Goal: Book appointment/travel/reservation

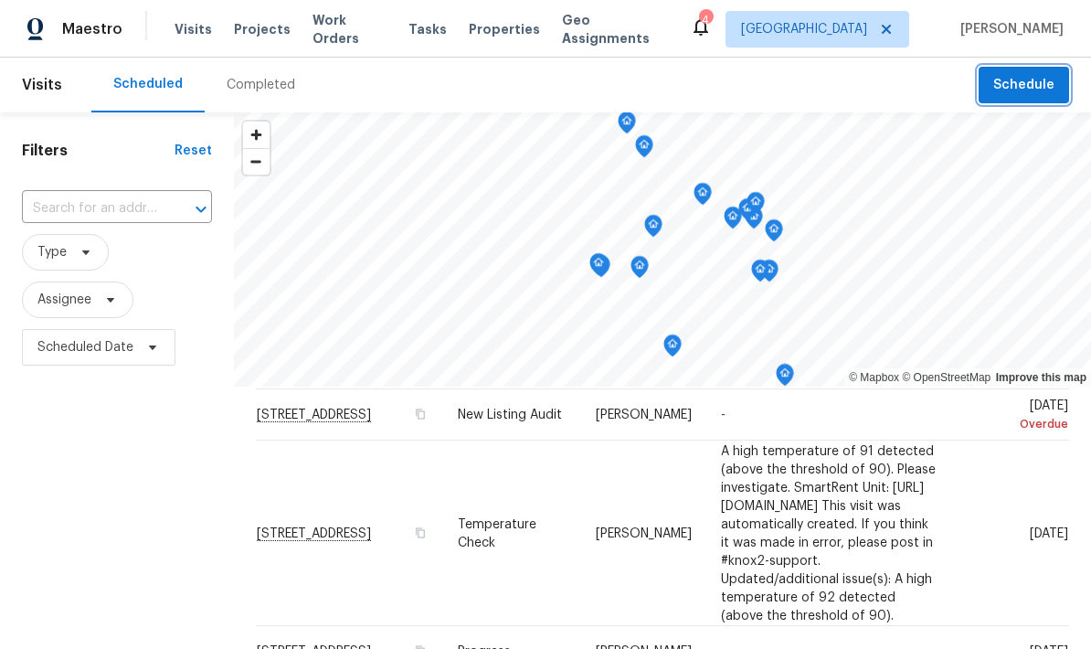
click at [1033, 81] on span "Schedule" at bounding box center [1023, 85] width 61 height 23
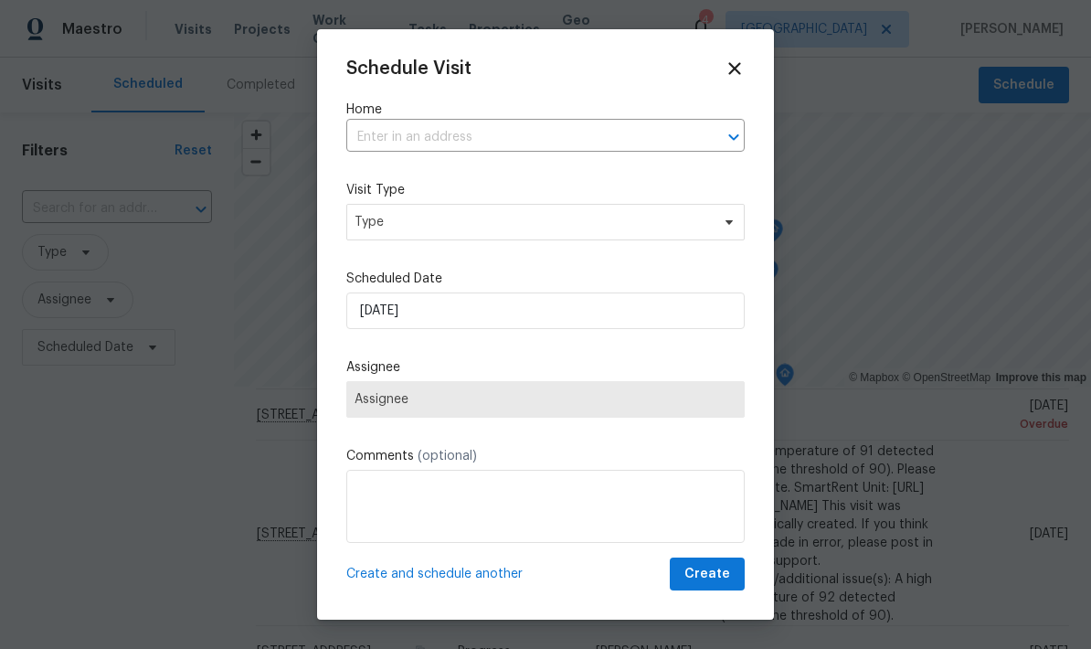
click at [587, 125] on input "text" at bounding box center [519, 137] width 347 height 28
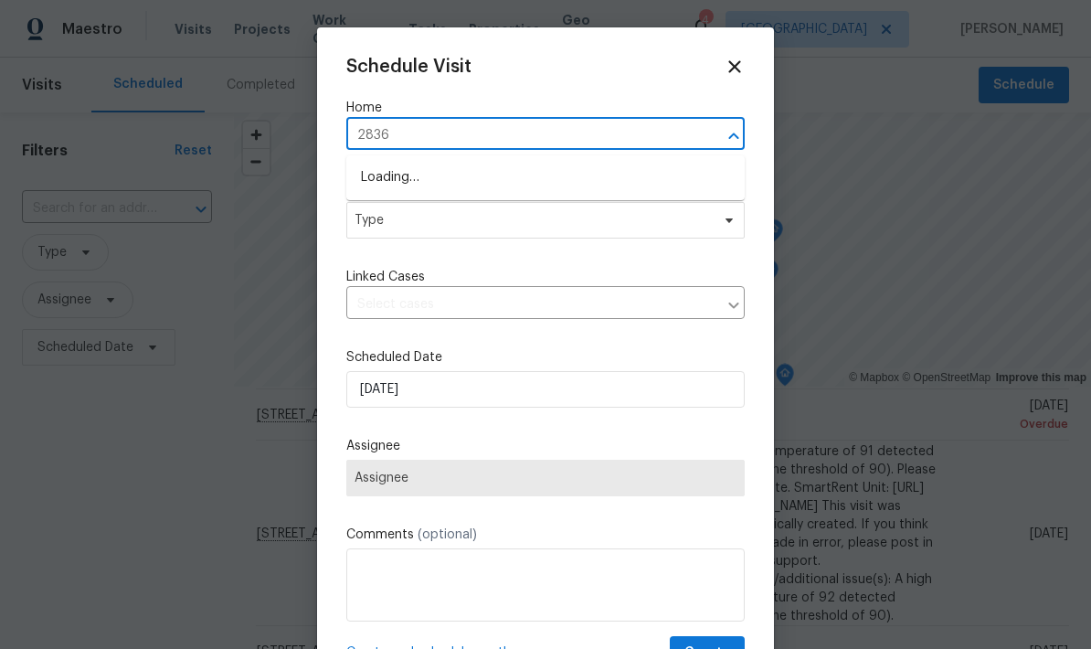
click at [413, 134] on input "2836" at bounding box center [519, 136] width 347 height 28
type input "2836"
click at [739, 51] on div "Schedule Visit Home 2836 ​ Visit Type Type Linked Cases ​ Scheduled Date [DATE]…" at bounding box center [545, 347] width 457 height 640
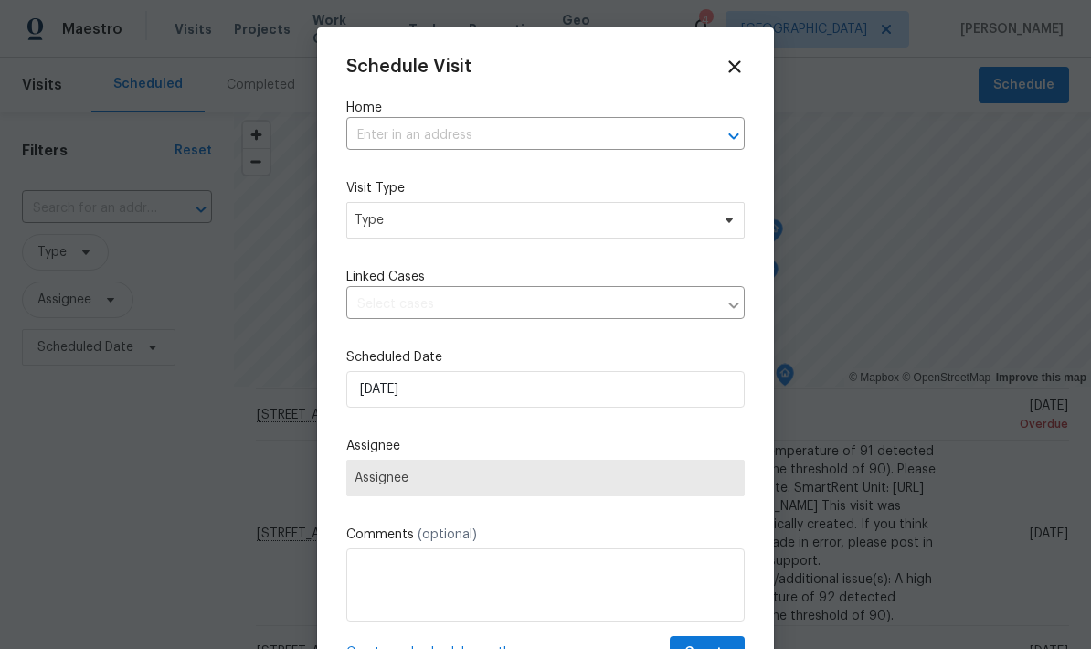
click at [740, 59] on icon at bounding box center [735, 67] width 20 height 20
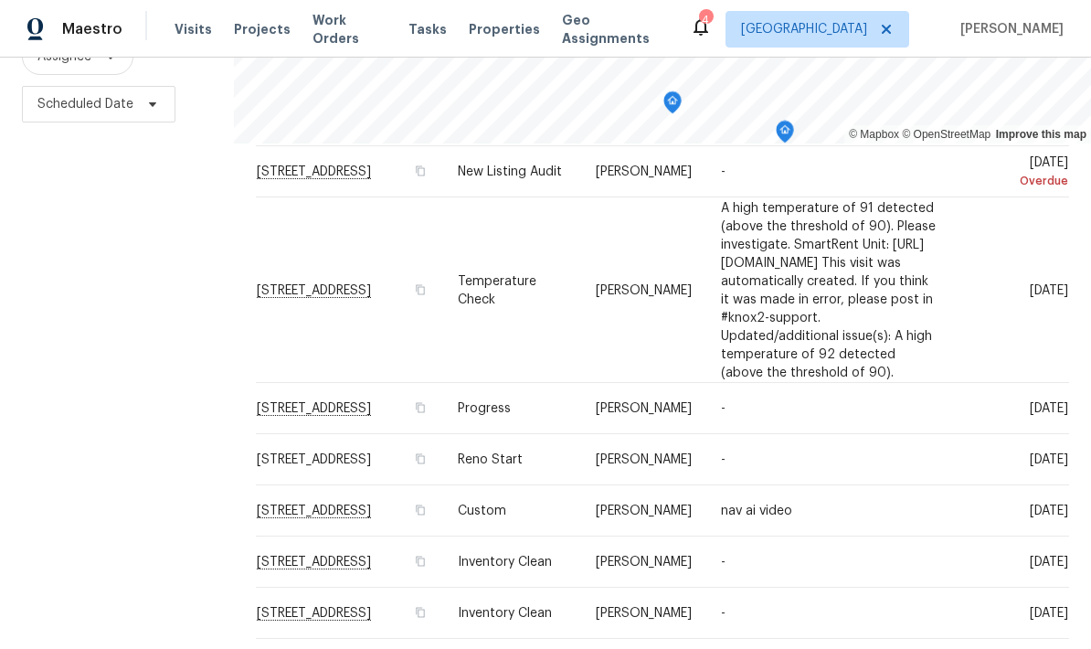
scroll to position [242, 0]
click at [0, 0] on icon at bounding box center [0, 0] width 0 height 0
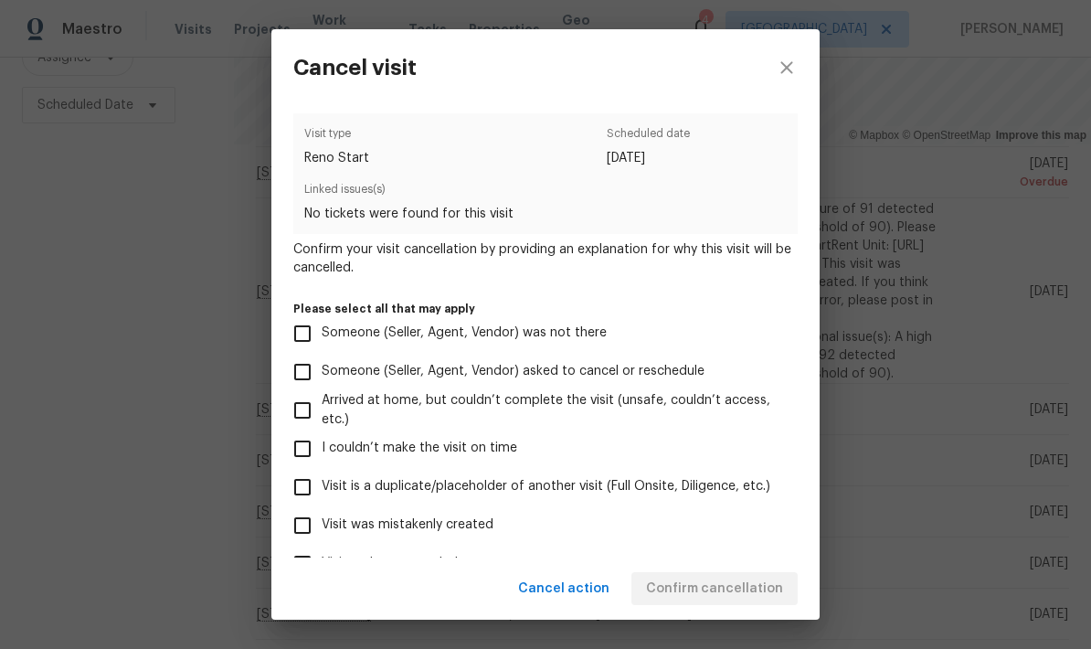
click at [296, 503] on input "Visit is a duplicate/placeholder of another visit (Full Onsite, Diligence, etc.)" at bounding box center [302, 487] width 38 height 38
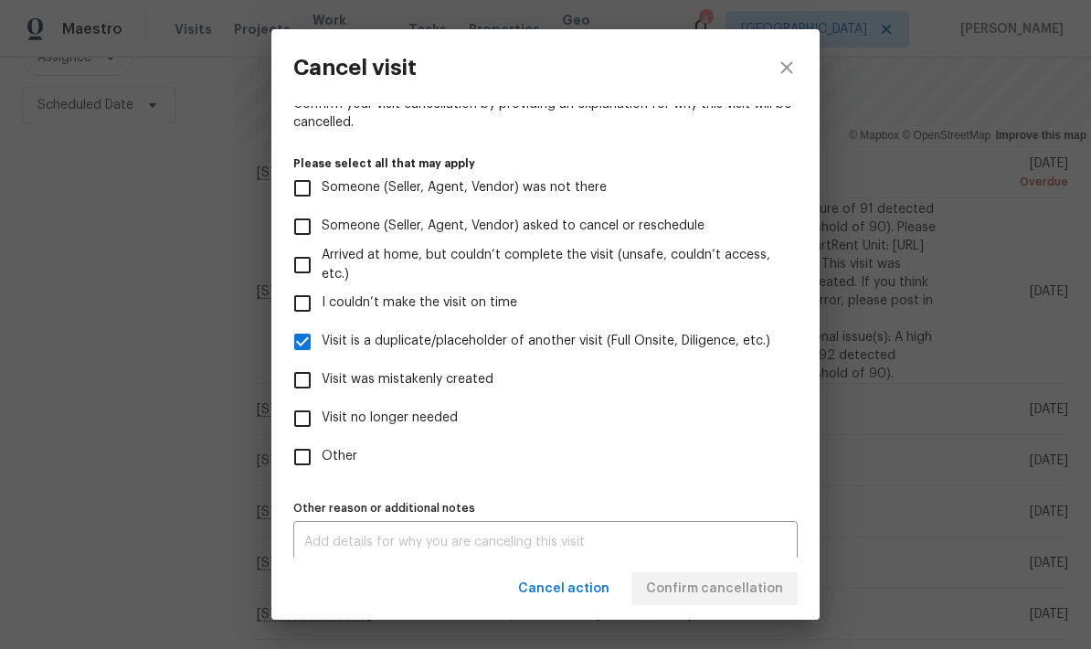
scroll to position [154, 0]
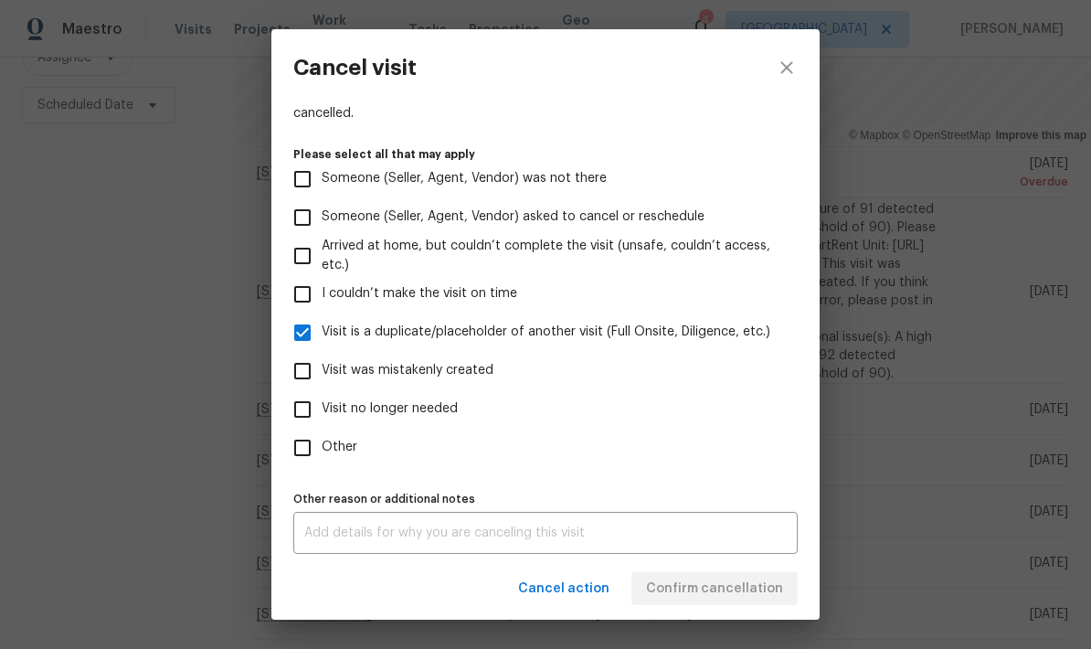
click at [320, 335] on input "Visit is a duplicate/placeholder of another visit (Full Onsite, Diligence, etc.)" at bounding box center [302, 332] width 38 height 38
checkbox input "false"
click at [300, 415] on input "Visit no longer needed" at bounding box center [302, 409] width 38 height 38
checkbox input "true"
click at [660, 539] on textarea at bounding box center [545, 532] width 482 height 13
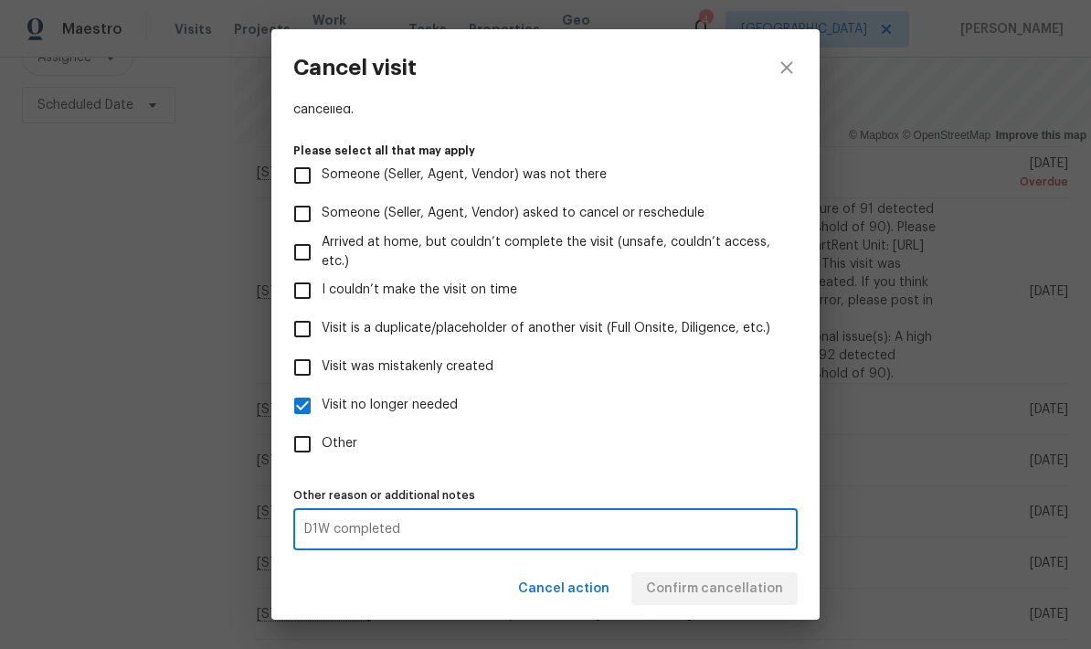
scroll to position [167, 0]
type textarea "D1W completed"
click at [303, 447] on input "Other" at bounding box center [302, 444] width 38 height 38
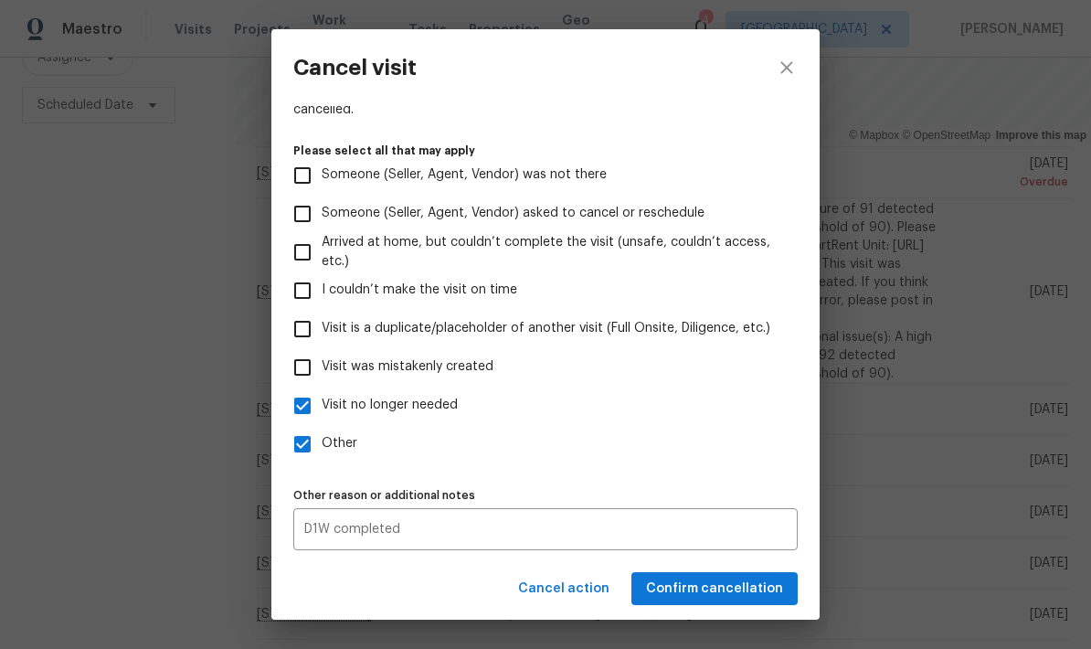
click at [308, 445] on input "Other" at bounding box center [302, 444] width 38 height 38
checkbox input "false"
click at [748, 586] on span "Confirm cancellation" at bounding box center [714, 588] width 137 height 23
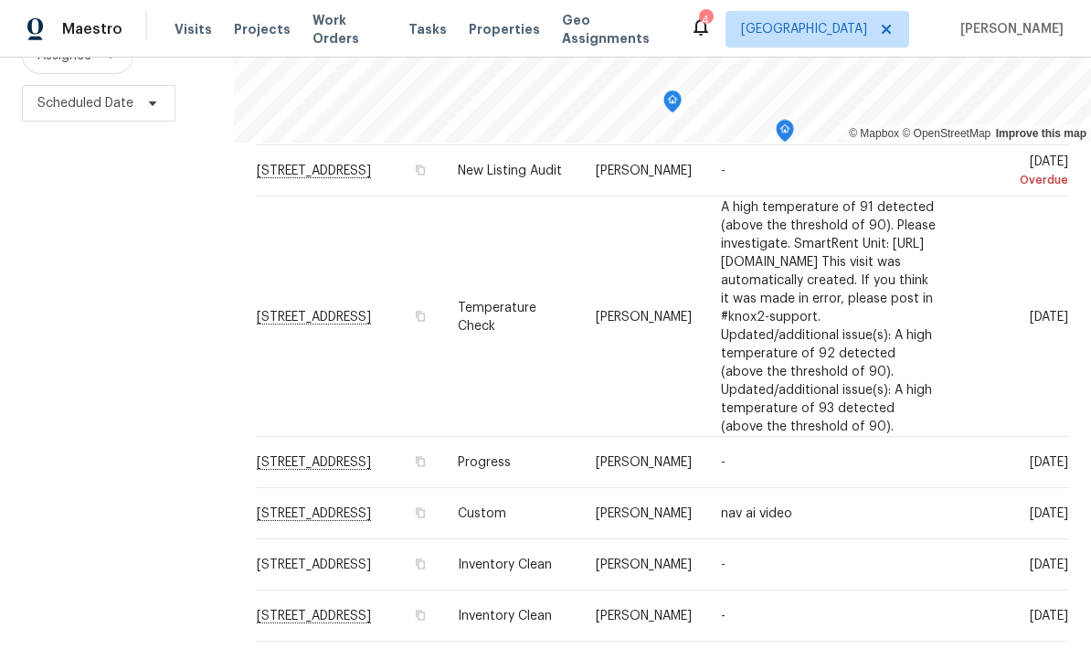
scroll to position [242, 0]
click at [0, 0] on icon at bounding box center [0, 0] width 0 height 0
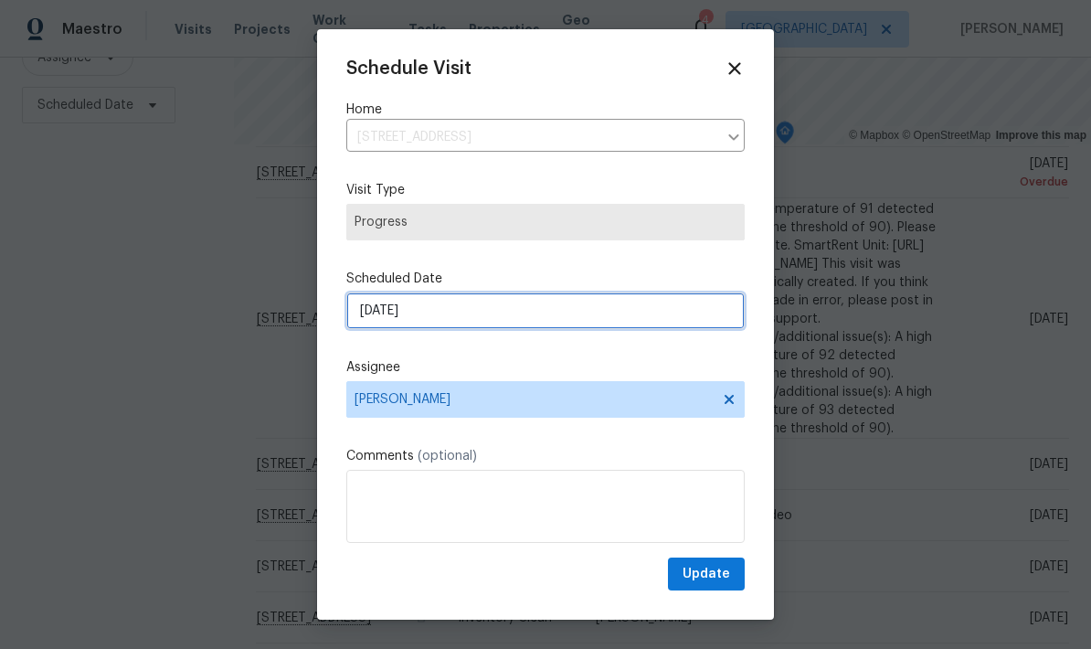
click at [589, 329] on input "[DATE]" at bounding box center [545, 310] width 398 height 37
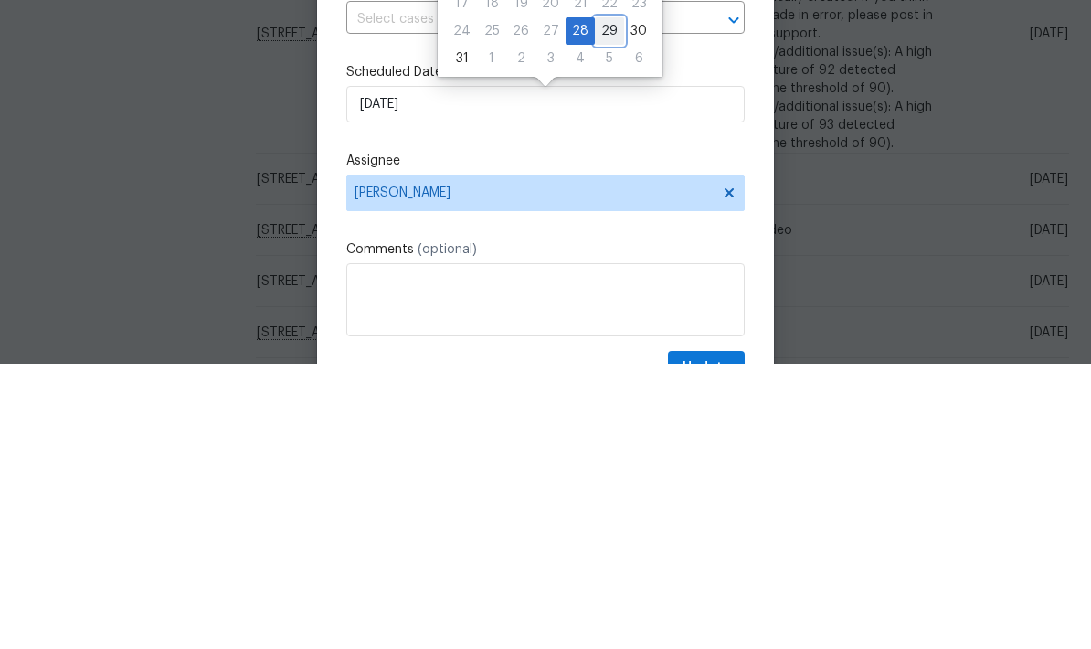
click at [608, 303] on div "29" at bounding box center [609, 316] width 29 height 26
type input "[DATE]"
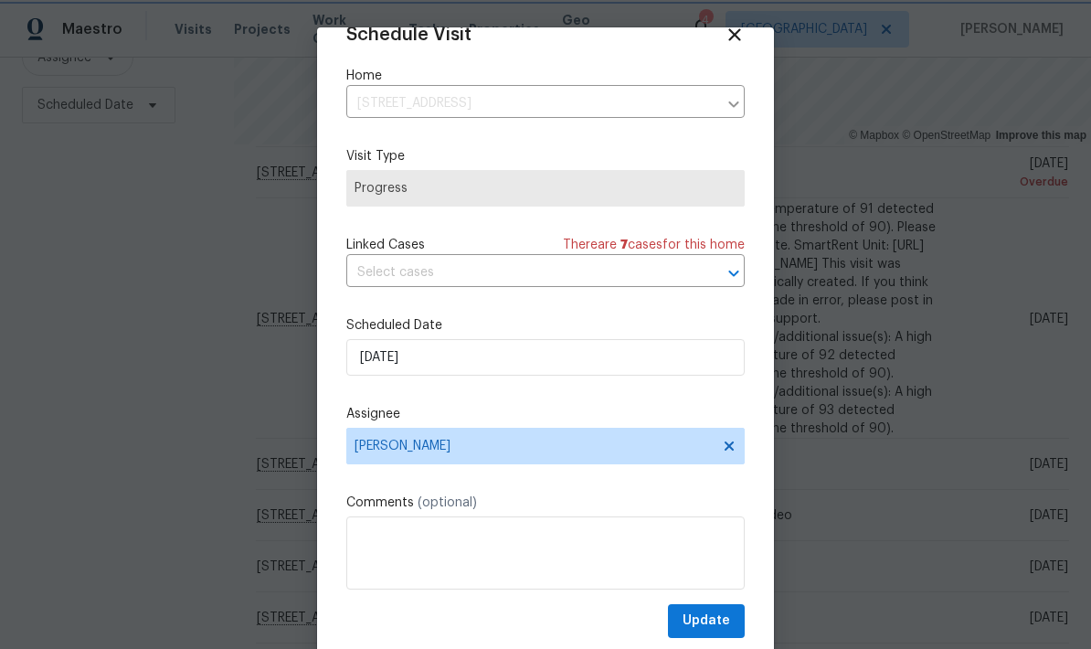
scroll to position [36, 0]
click at [715, 616] on span "Update" at bounding box center [707, 620] width 48 height 23
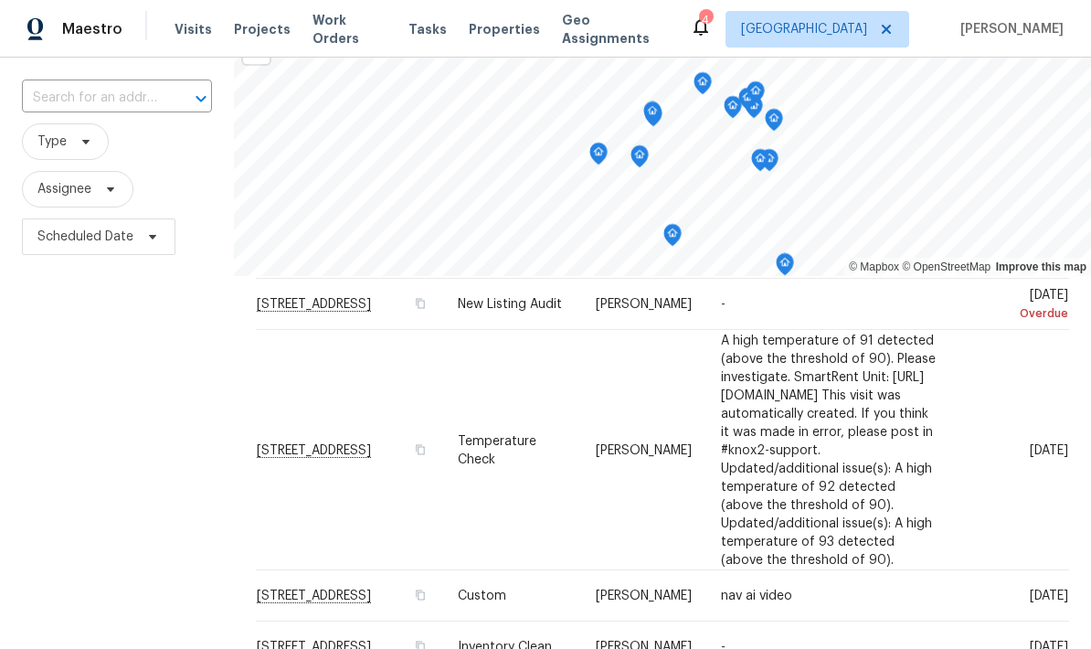
scroll to position [107, 0]
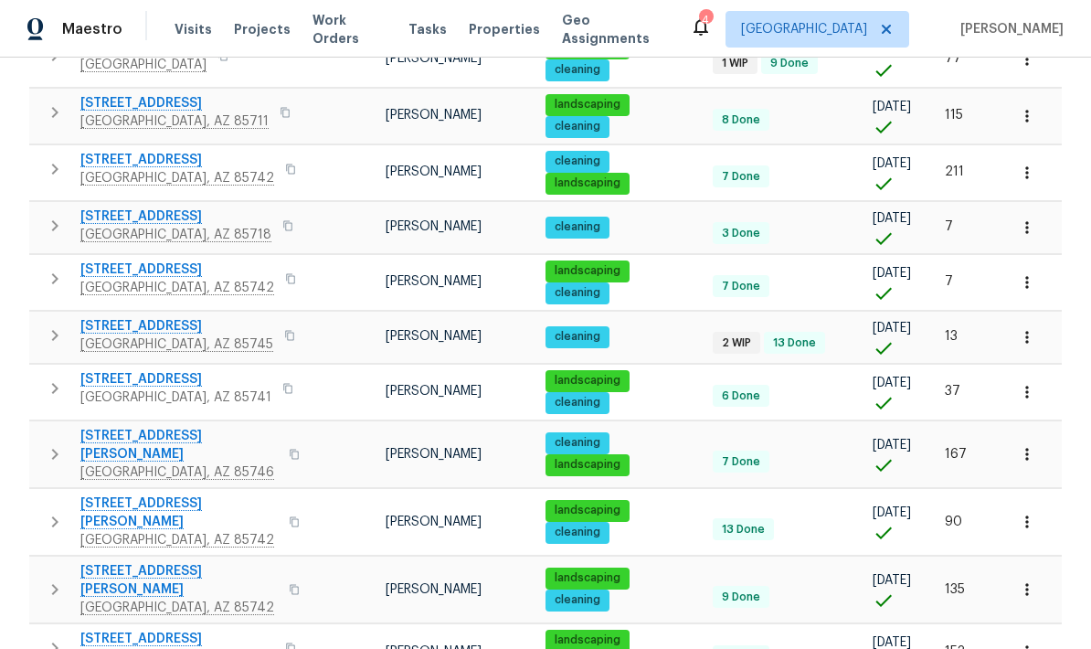
click at [48, 578] on icon "button" at bounding box center [55, 589] width 22 height 22
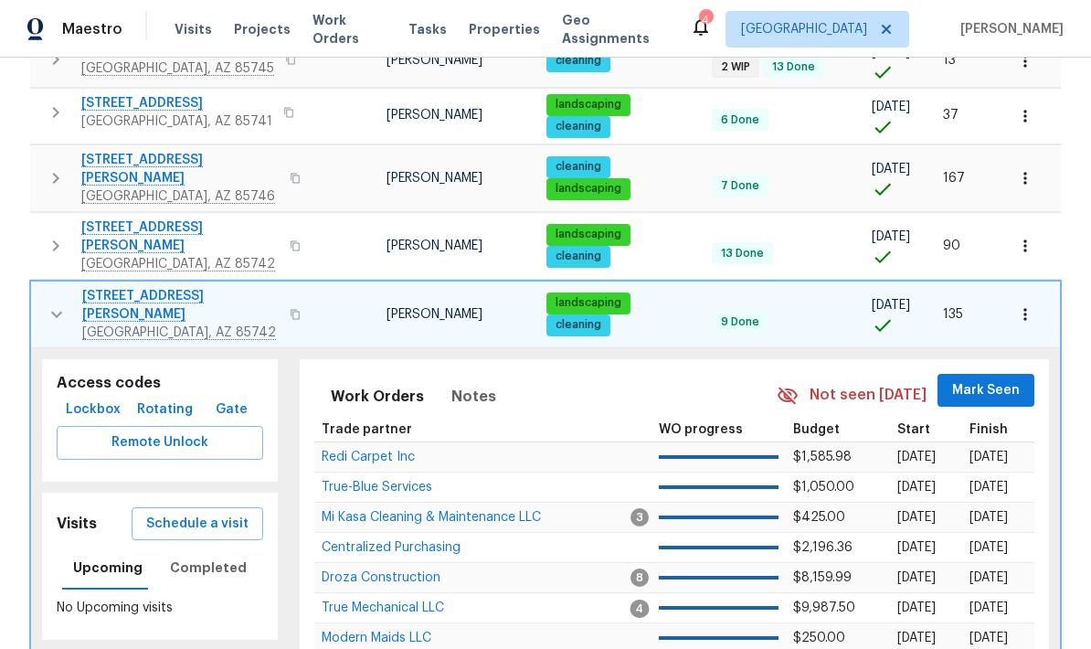
scroll to position [617, 0]
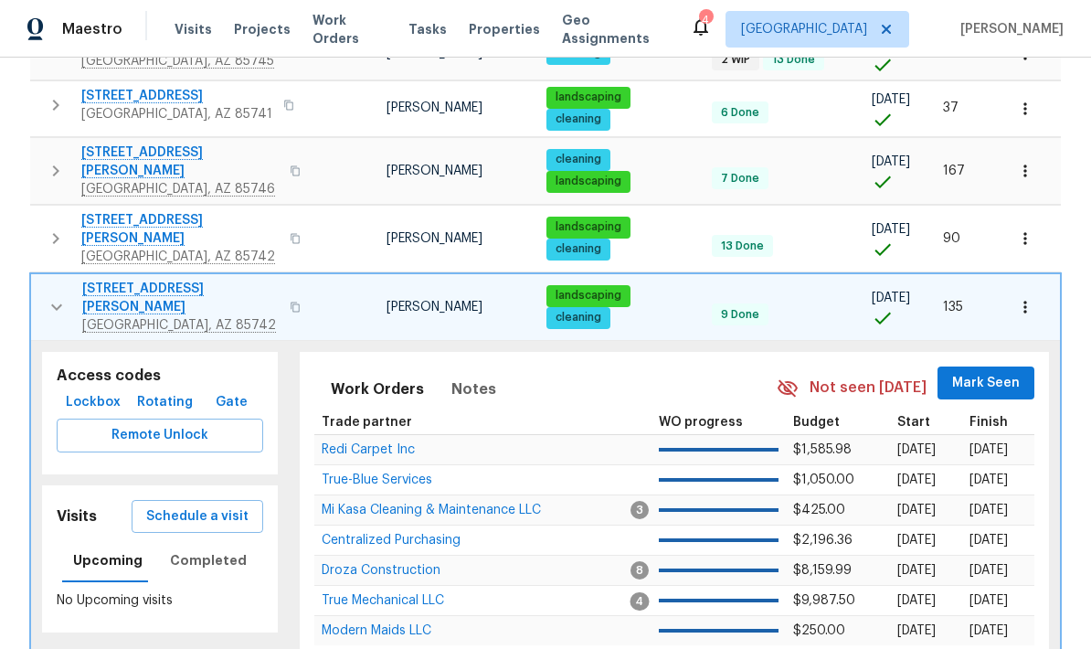
click at [187, 505] on span "Schedule a visit" at bounding box center [197, 516] width 102 height 23
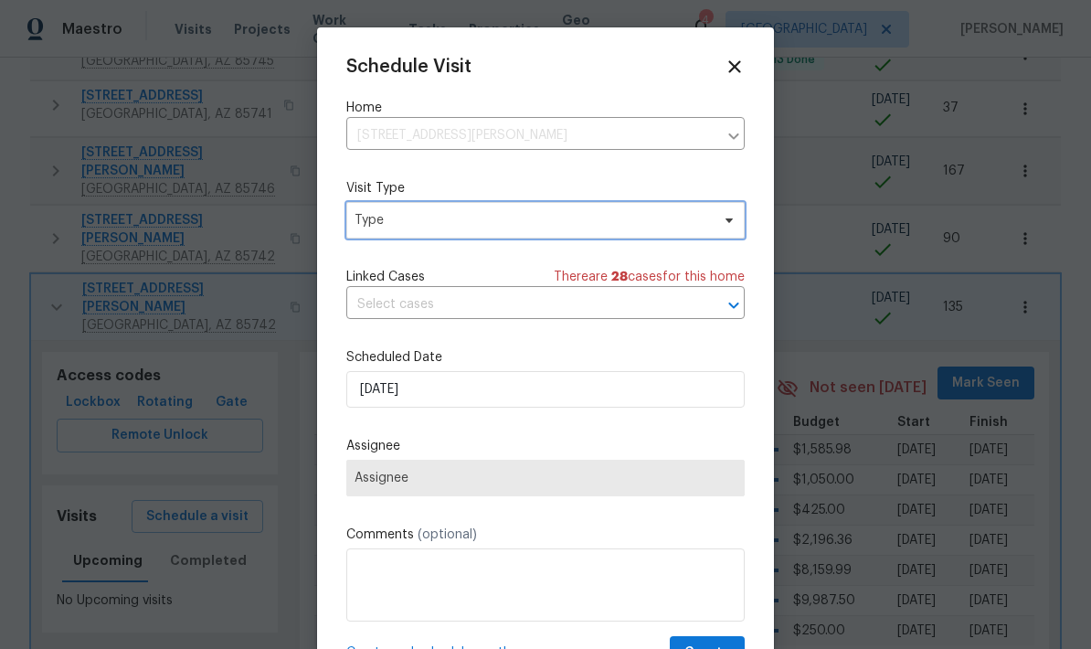
click at [633, 229] on span "Type" at bounding box center [532, 220] width 355 height 18
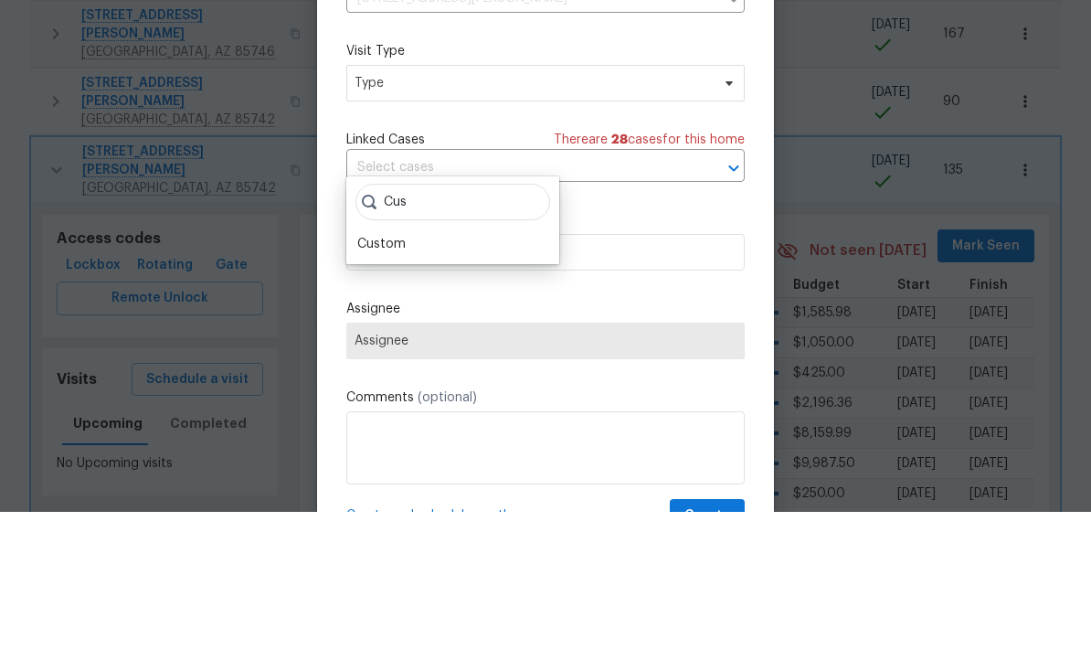
scroll to position [73, 0]
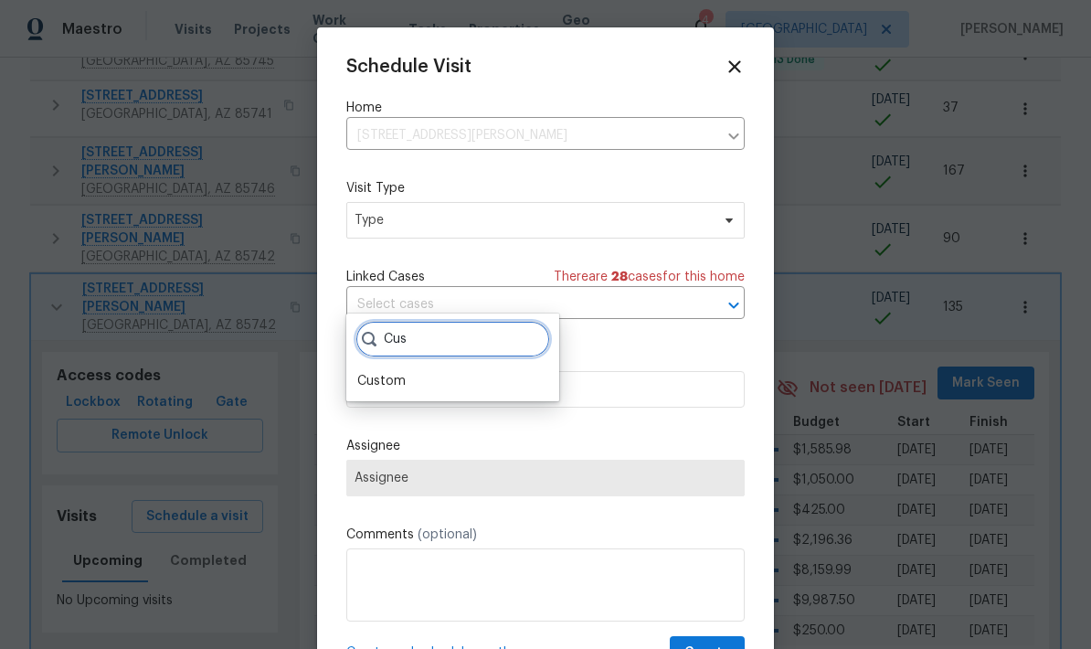
click at [483, 321] on input "Cus" at bounding box center [452, 339] width 195 height 37
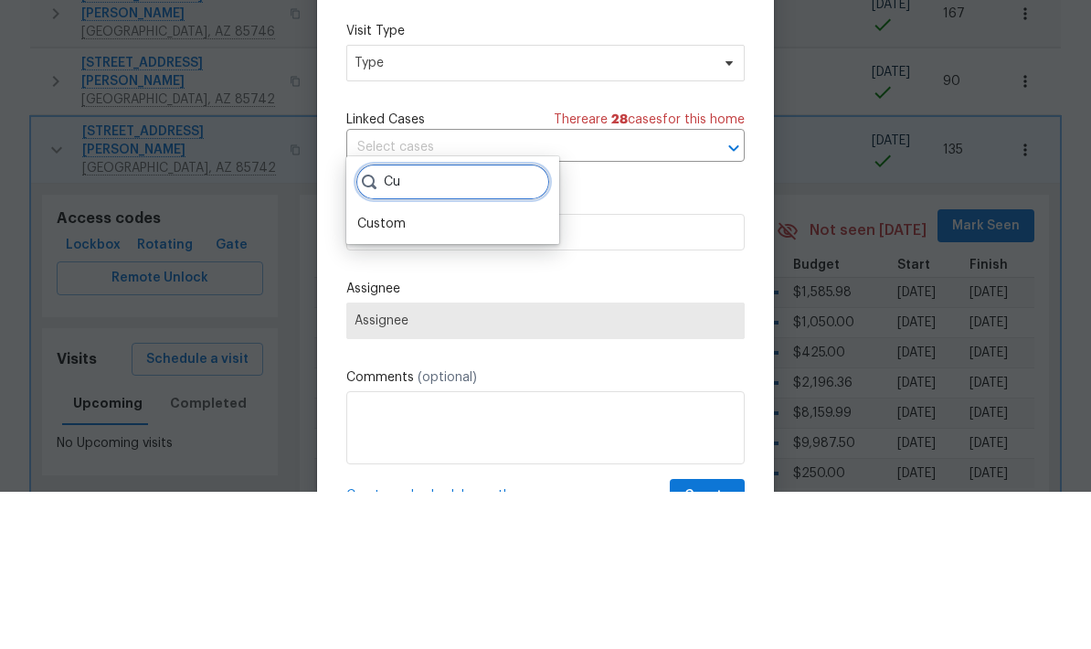
type input "C"
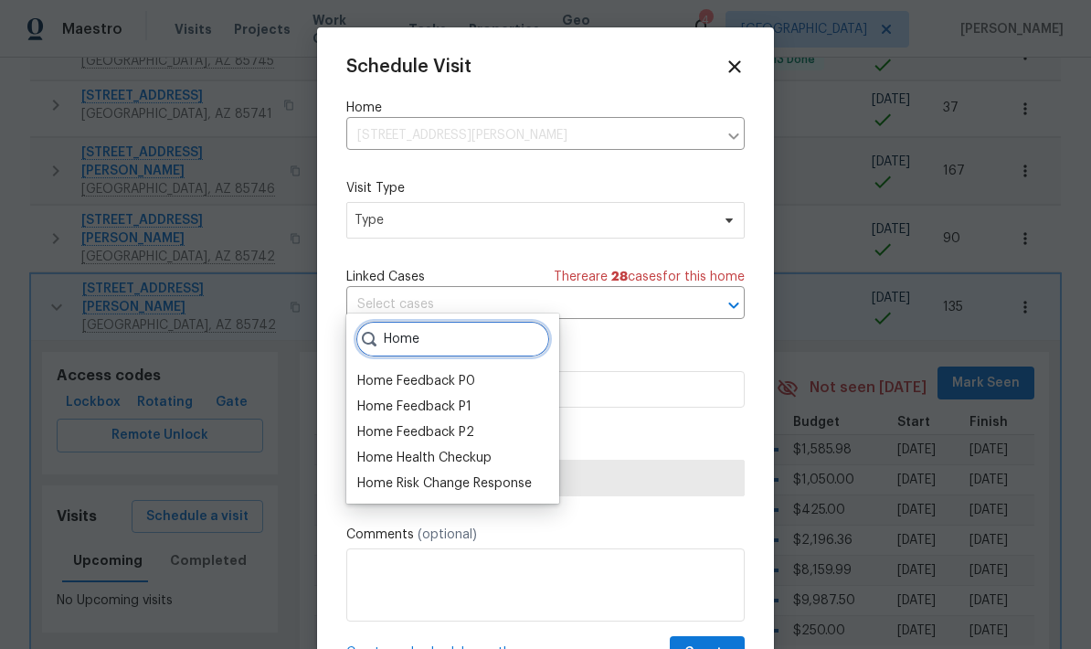
click at [492, 321] on input "Home" at bounding box center [452, 339] width 195 height 37
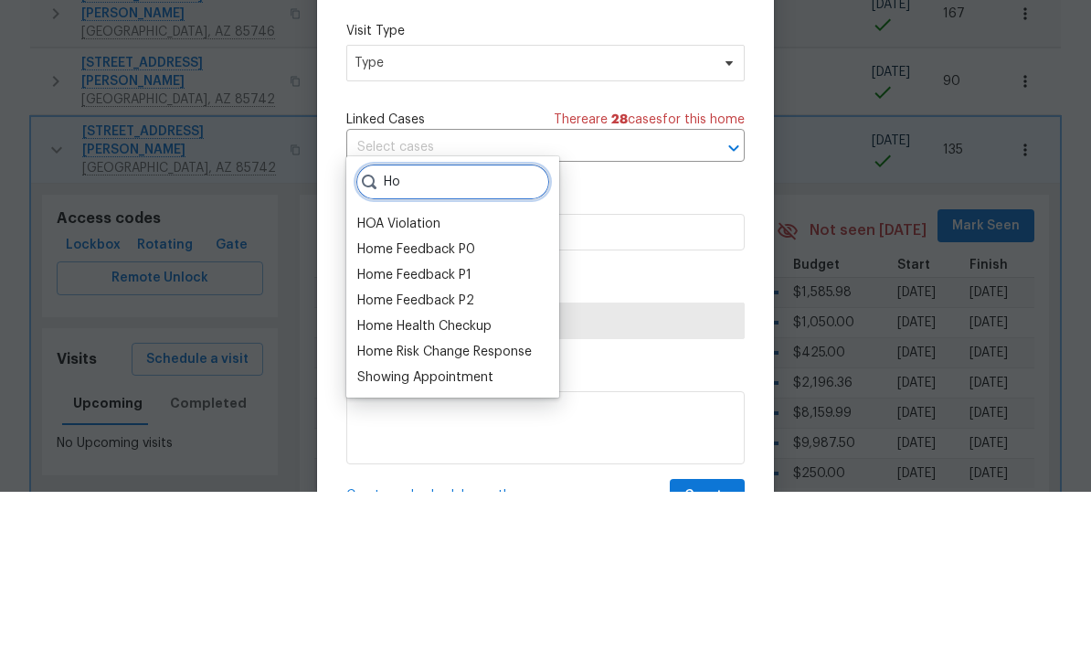
type input "H"
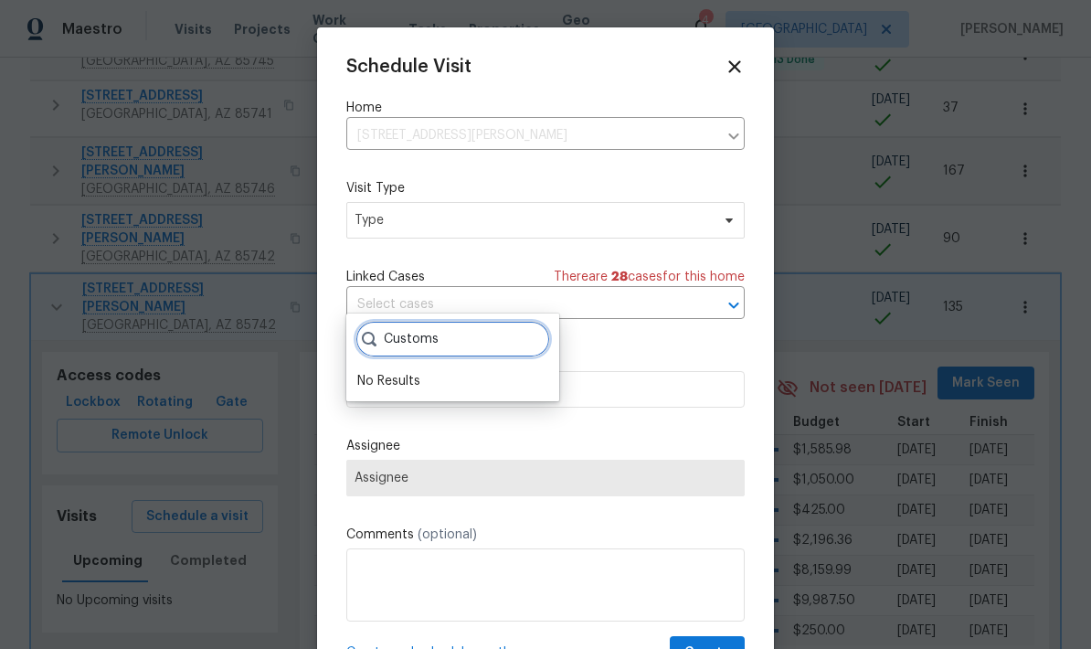
click at [475, 321] on input "Customs" at bounding box center [452, 339] width 195 height 37
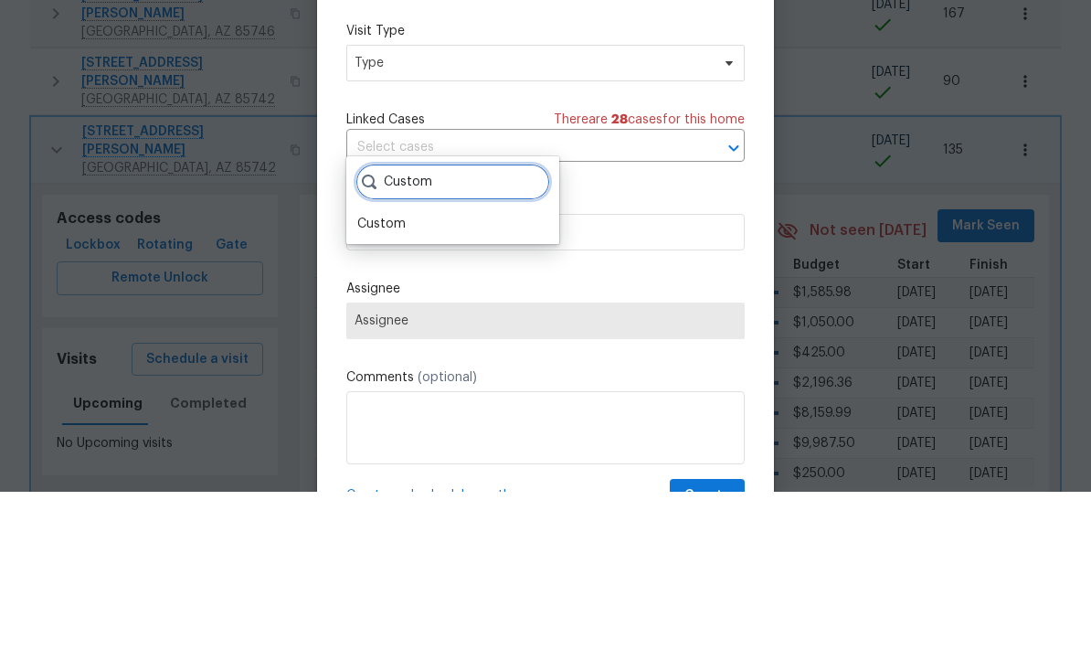
type input "Custom"
click at [373, 372] on div "Custom" at bounding box center [381, 381] width 48 height 18
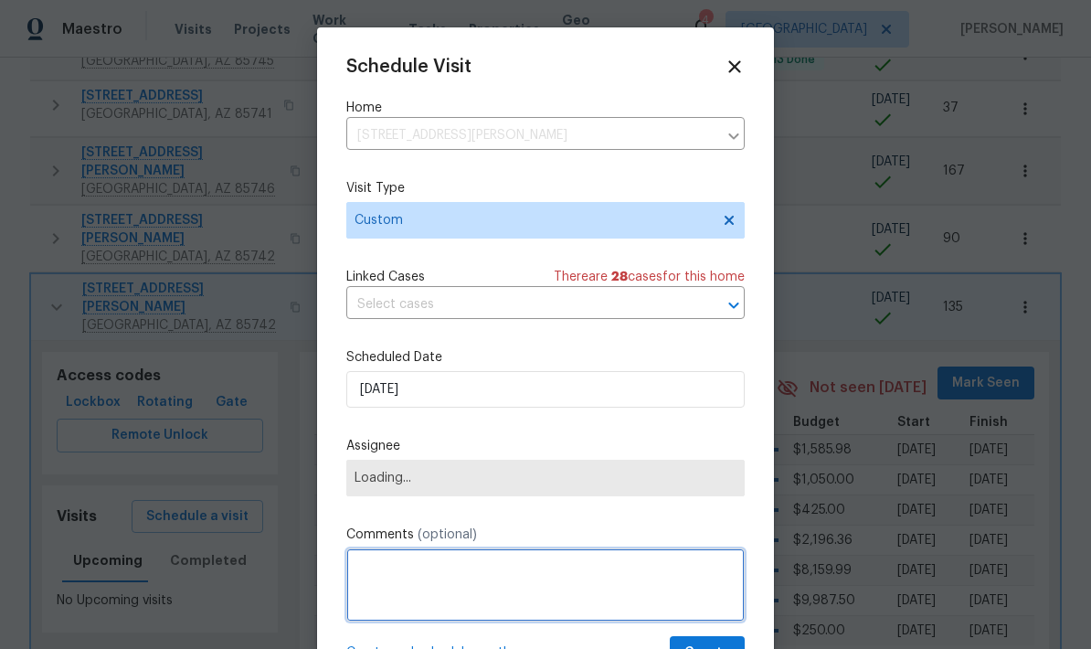
click at [605, 592] on textarea at bounding box center [545, 584] width 398 height 73
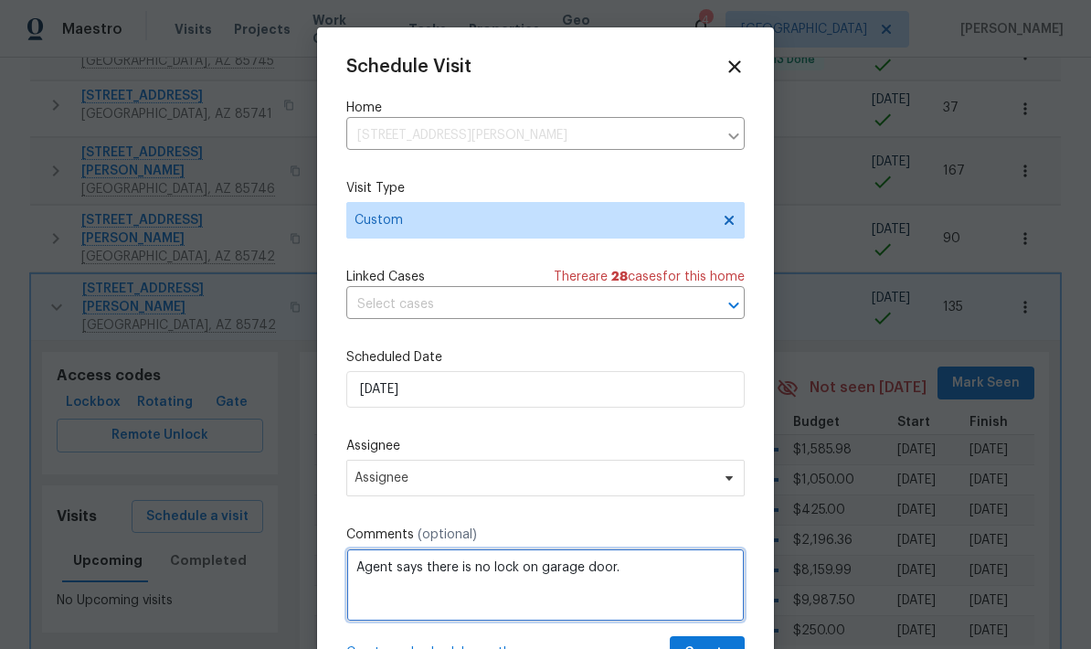
type textarea "Agent says there is no lock on garage door."
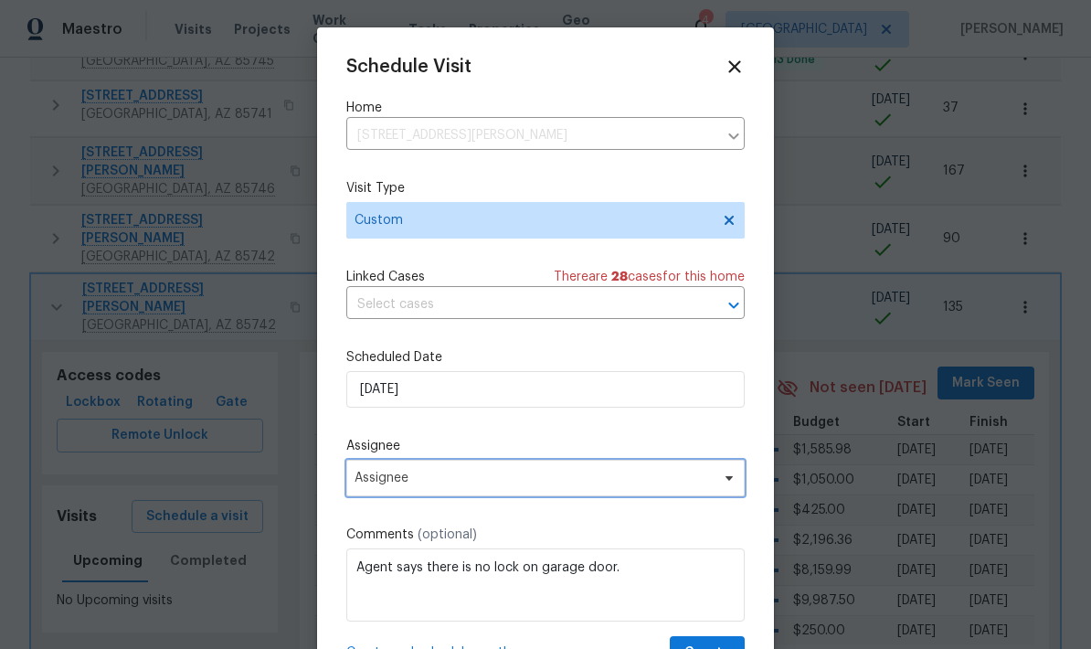
click at [628, 495] on span "Assignee" at bounding box center [545, 478] width 398 height 37
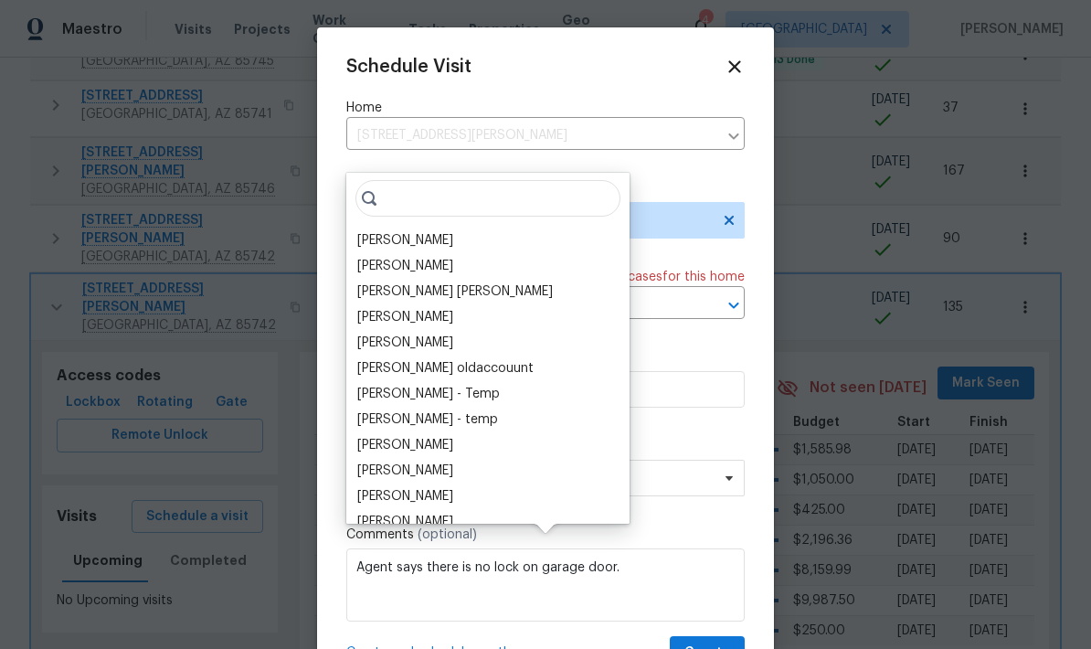
click at [455, 228] on div "[PERSON_NAME]" at bounding box center [488, 241] width 272 height 26
click at [453, 228] on div "[PERSON_NAME]" at bounding box center [488, 241] width 272 height 26
click at [452, 228] on div "[PERSON_NAME]" at bounding box center [488, 241] width 272 height 26
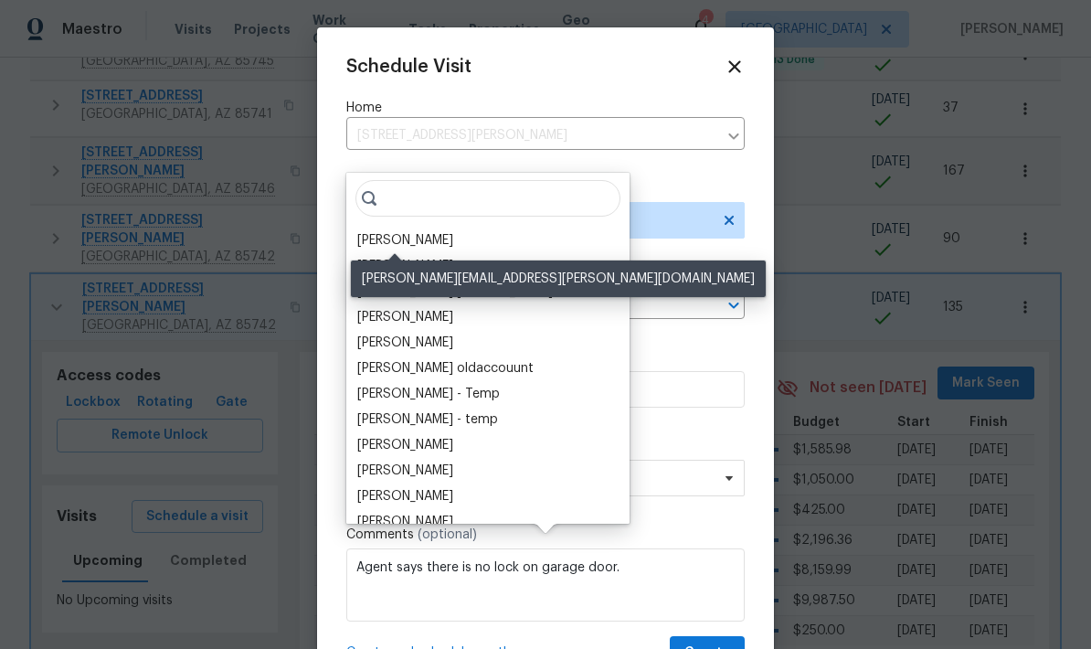
click at [376, 231] on div "[PERSON_NAME]" at bounding box center [405, 240] width 96 height 18
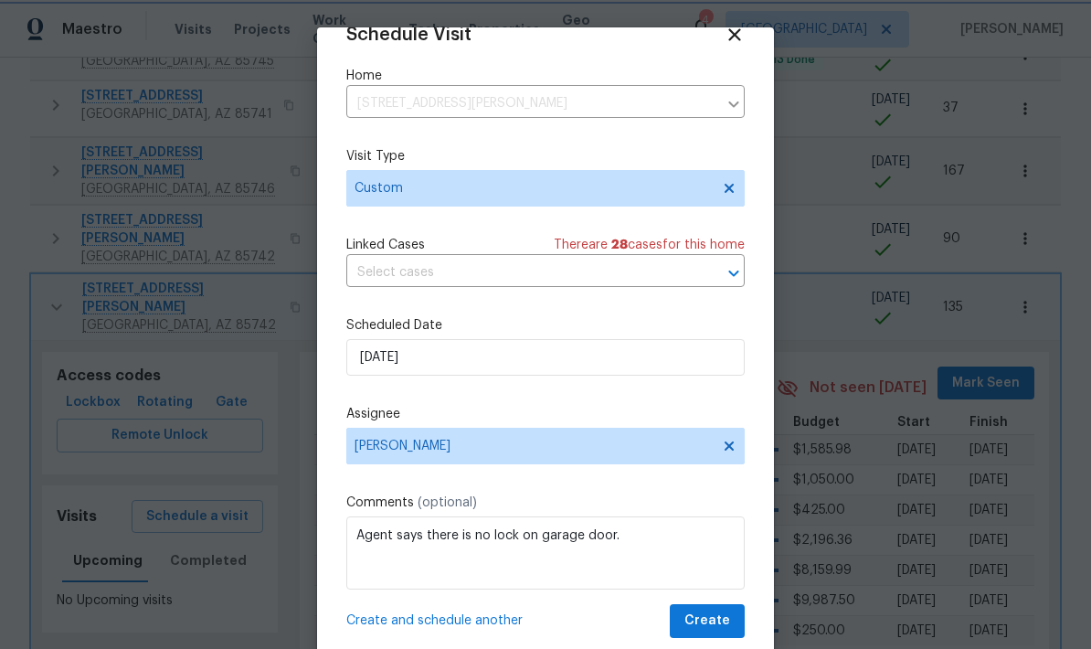
scroll to position [36, 0]
click at [712, 619] on span "Create" at bounding box center [707, 620] width 46 height 23
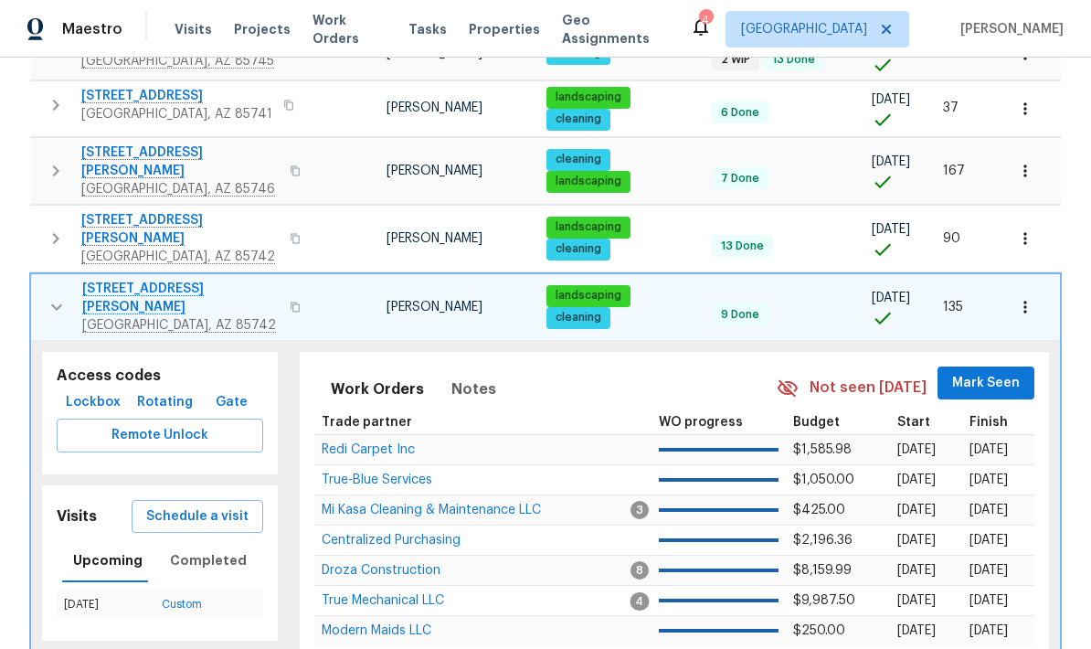
click at [49, 296] on icon "button" at bounding box center [57, 307] width 22 height 22
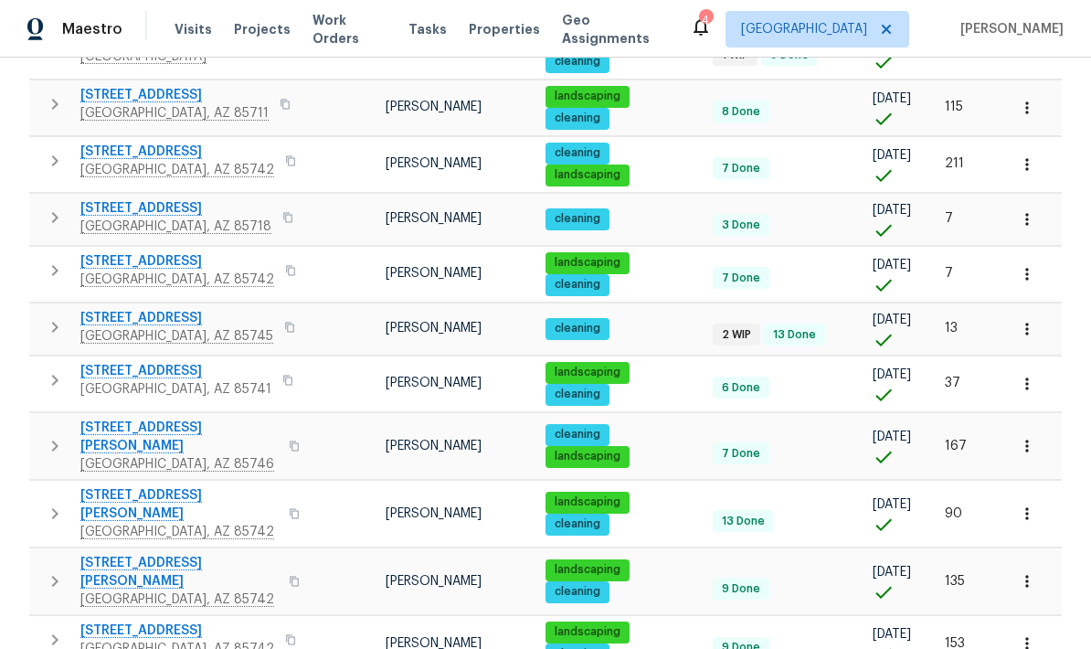
scroll to position [333, 0]
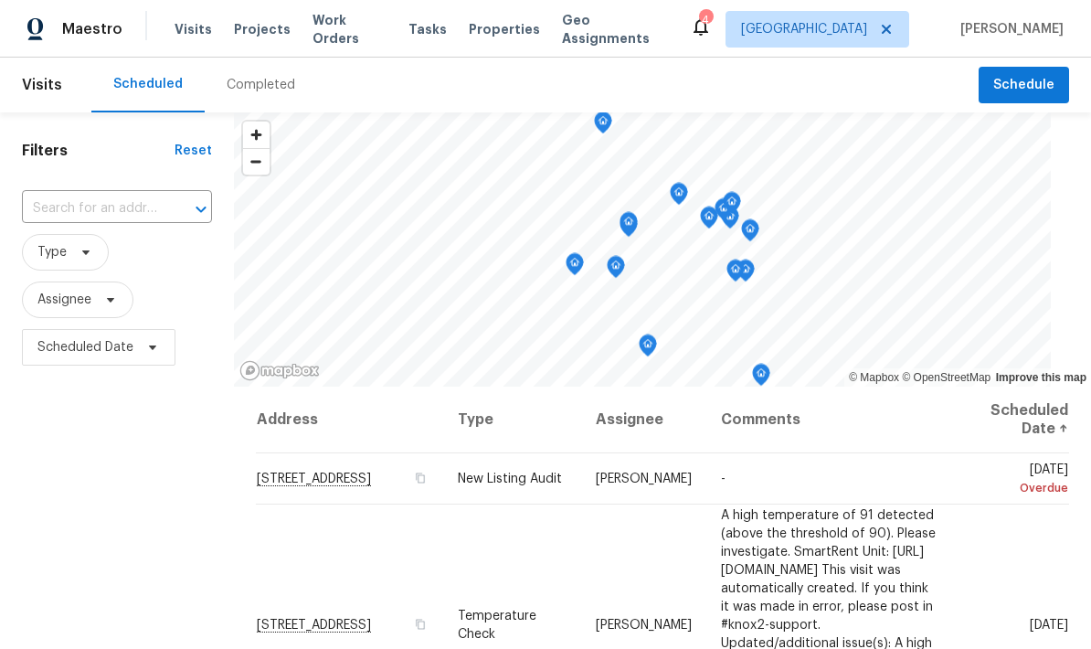
click at [249, 76] on div "Completed" at bounding box center [261, 85] width 69 height 18
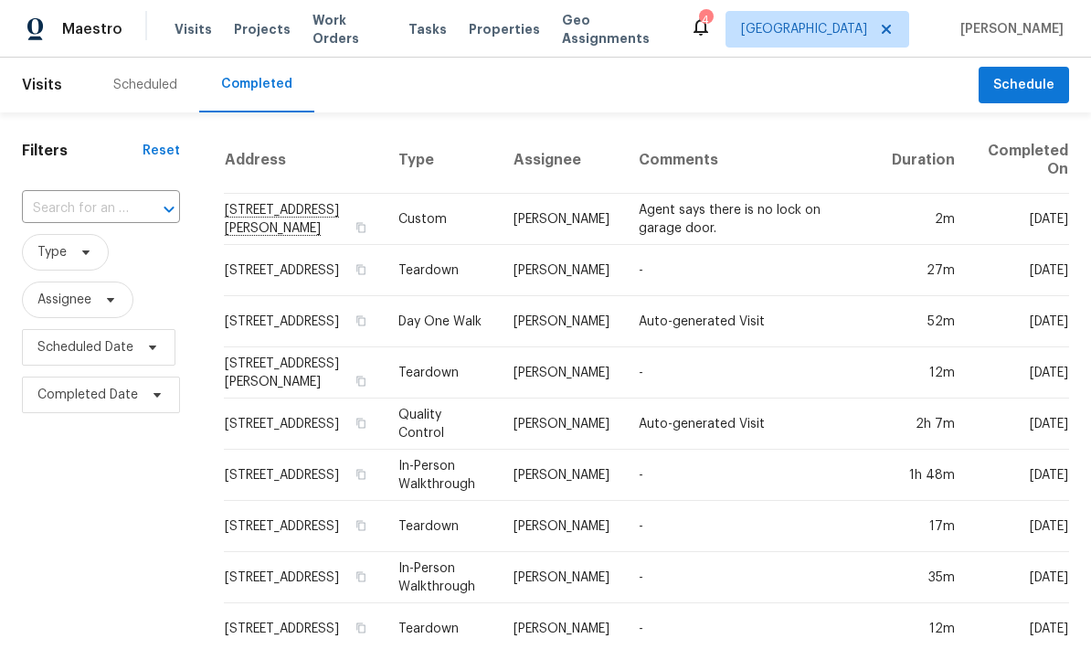
click at [183, 35] on span "Visits" at bounding box center [193, 29] width 37 height 18
click at [140, 80] on div "Scheduled" at bounding box center [145, 85] width 64 height 18
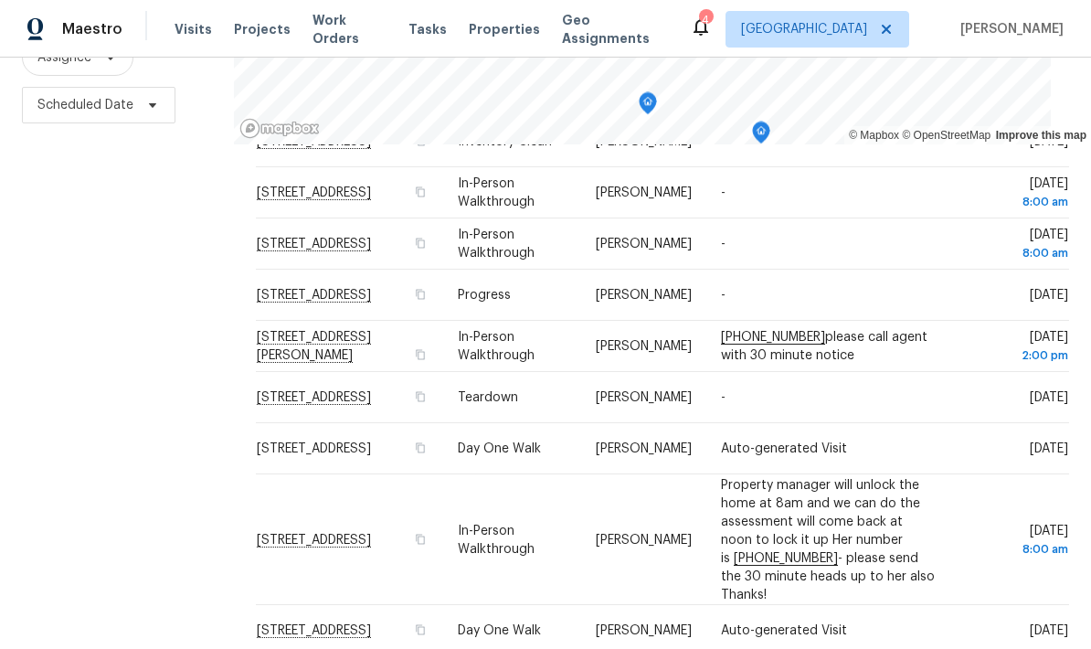
scroll to position [490, 0]
